Goal: Register for event/course

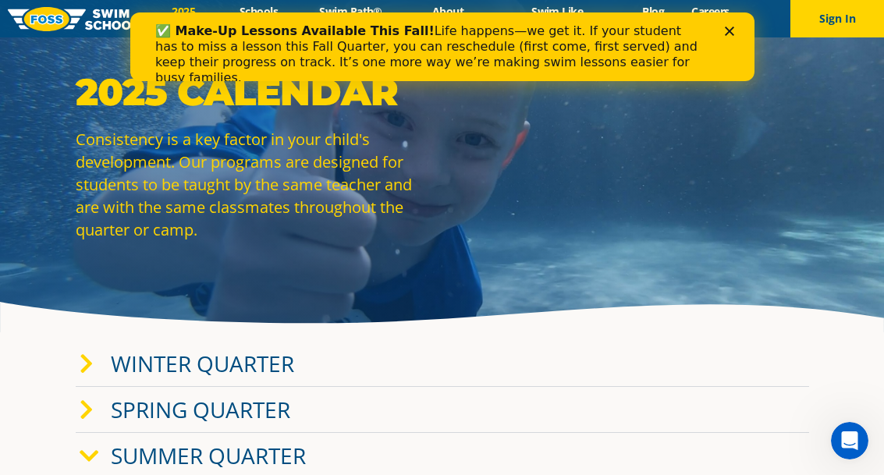
click at [737, 32] on div "Close" at bounding box center [732, 31] width 16 height 9
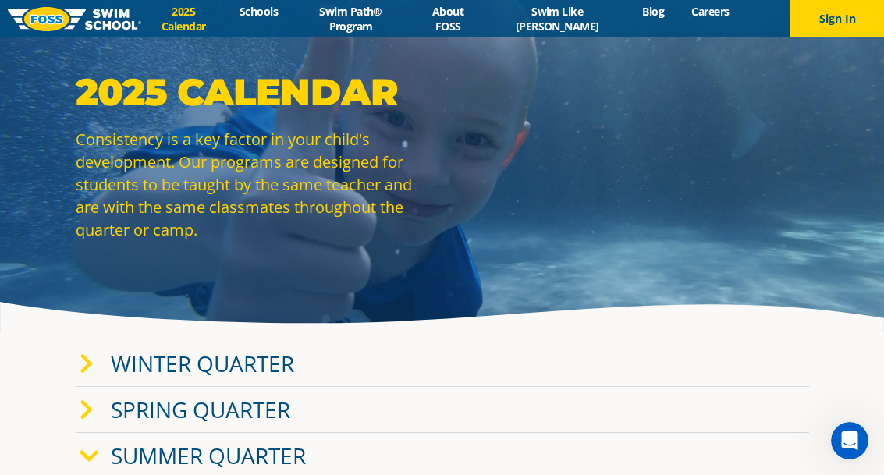
click at [385, 25] on link "Swim Path® Program" at bounding box center [351, 19] width 119 height 30
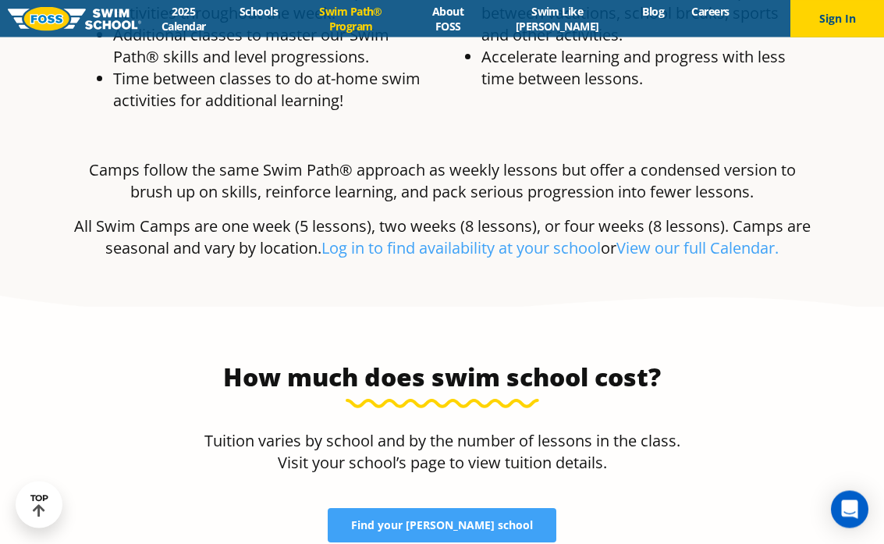
scroll to position [2985, 0]
click at [511, 474] on link "Find your FOSS school" at bounding box center [442, 525] width 229 height 34
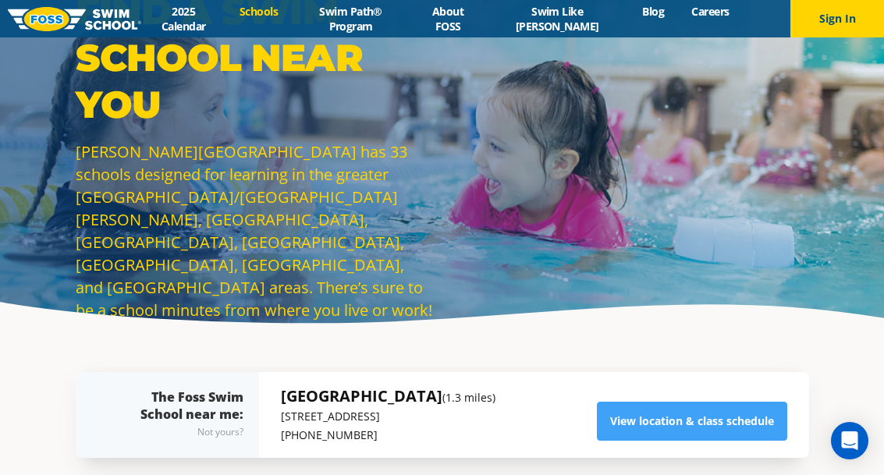
click at [652, 336] on div "Show me Foss Swim Schools near: The Foss Swim School near me: Not yours? Libert…" at bounding box center [442, 415] width 749 height 164
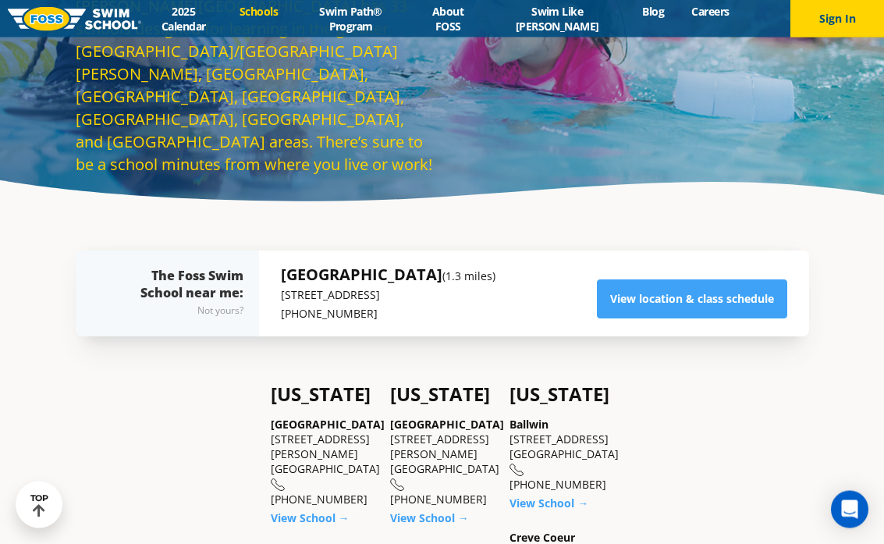
scroll to position [170, 0]
click at [725, 298] on link "View location & class schedule" at bounding box center [692, 298] width 190 height 39
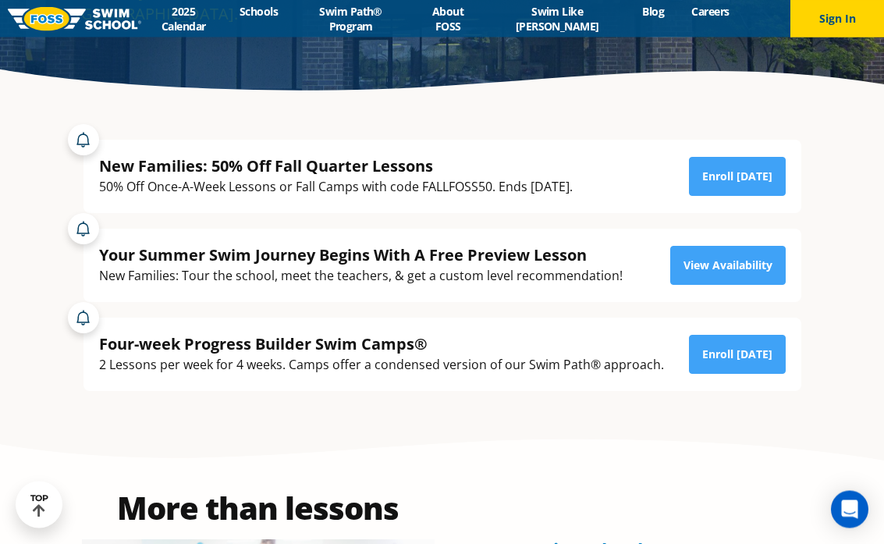
scroll to position [281, 0]
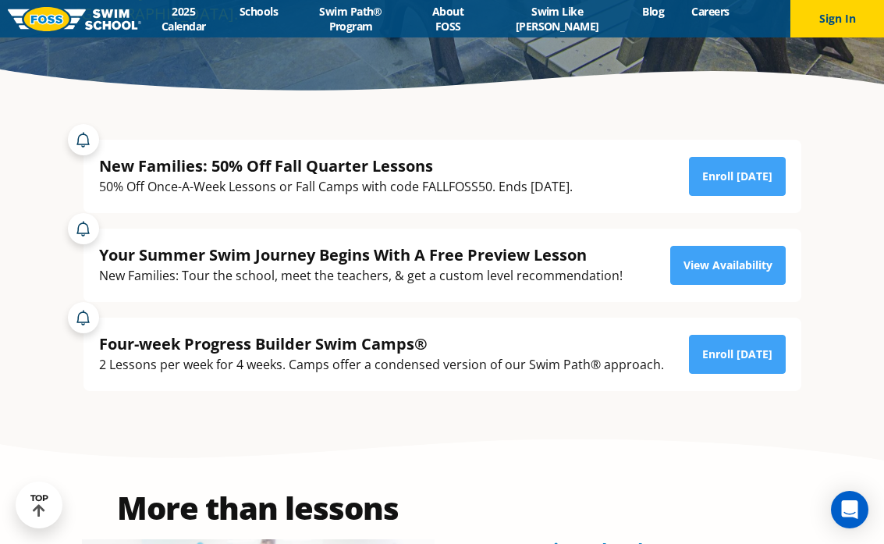
click at [115, 180] on div "50% Off Once-A-Week Lessons or Fall Camps with code FALLFOSS50. Ends September …" at bounding box center [336, 186] width 474 height 21
click at [136, 183] on div "50% Off Once-A-Week Lessons or Fall Camps with code FALLFOSS50. Ends September …" at bounding box center [336, 186] width 474 height 21
click at [74, 139] on div at bounding box center [83, 139] width 31 height 31
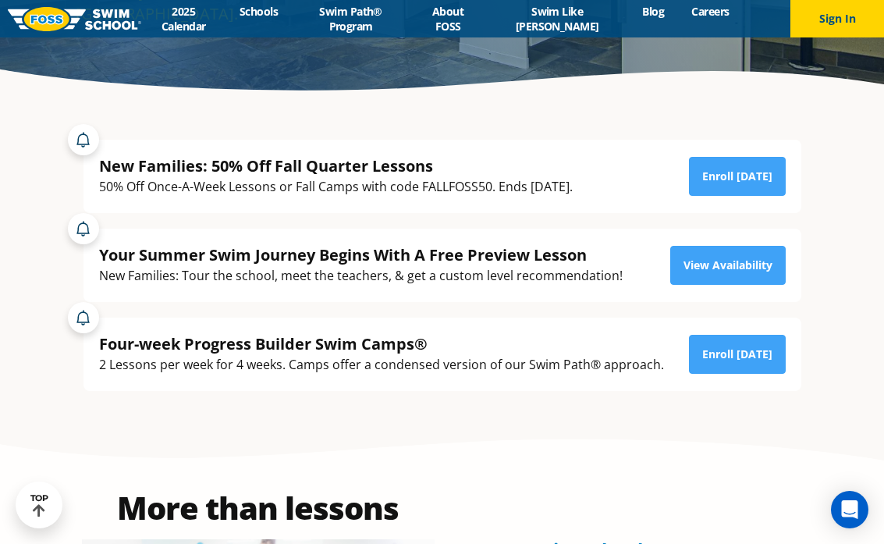
click at [748, 180] on link "Enroll Today" at bounding box center [737, 176] width 97 height 39
